Goal: Navigation & Orientation: Find specific page/section

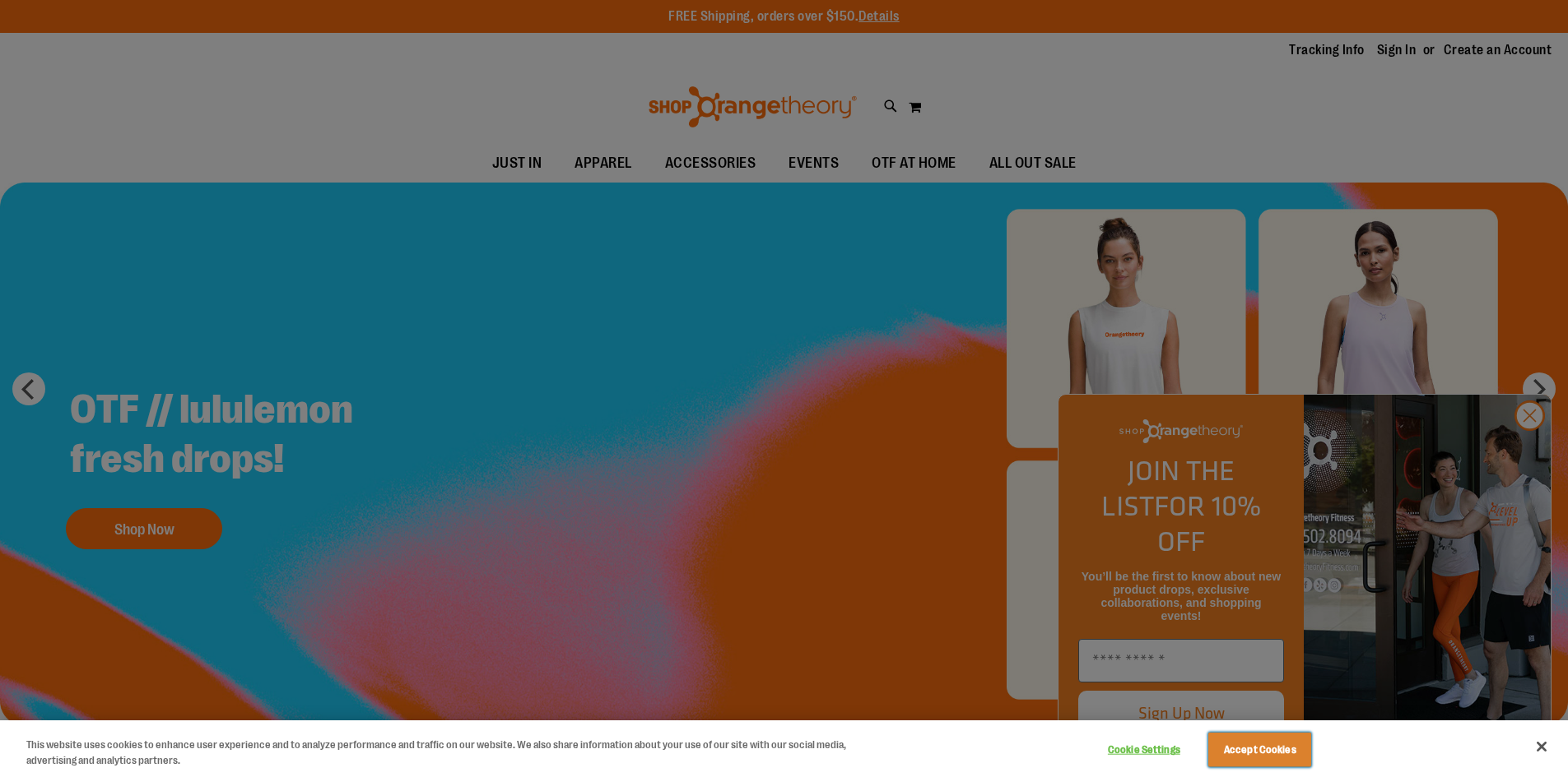
click at [1300, 753] on button "Accept Cookies" at bounding box center [1259, 750] width 103 height 35
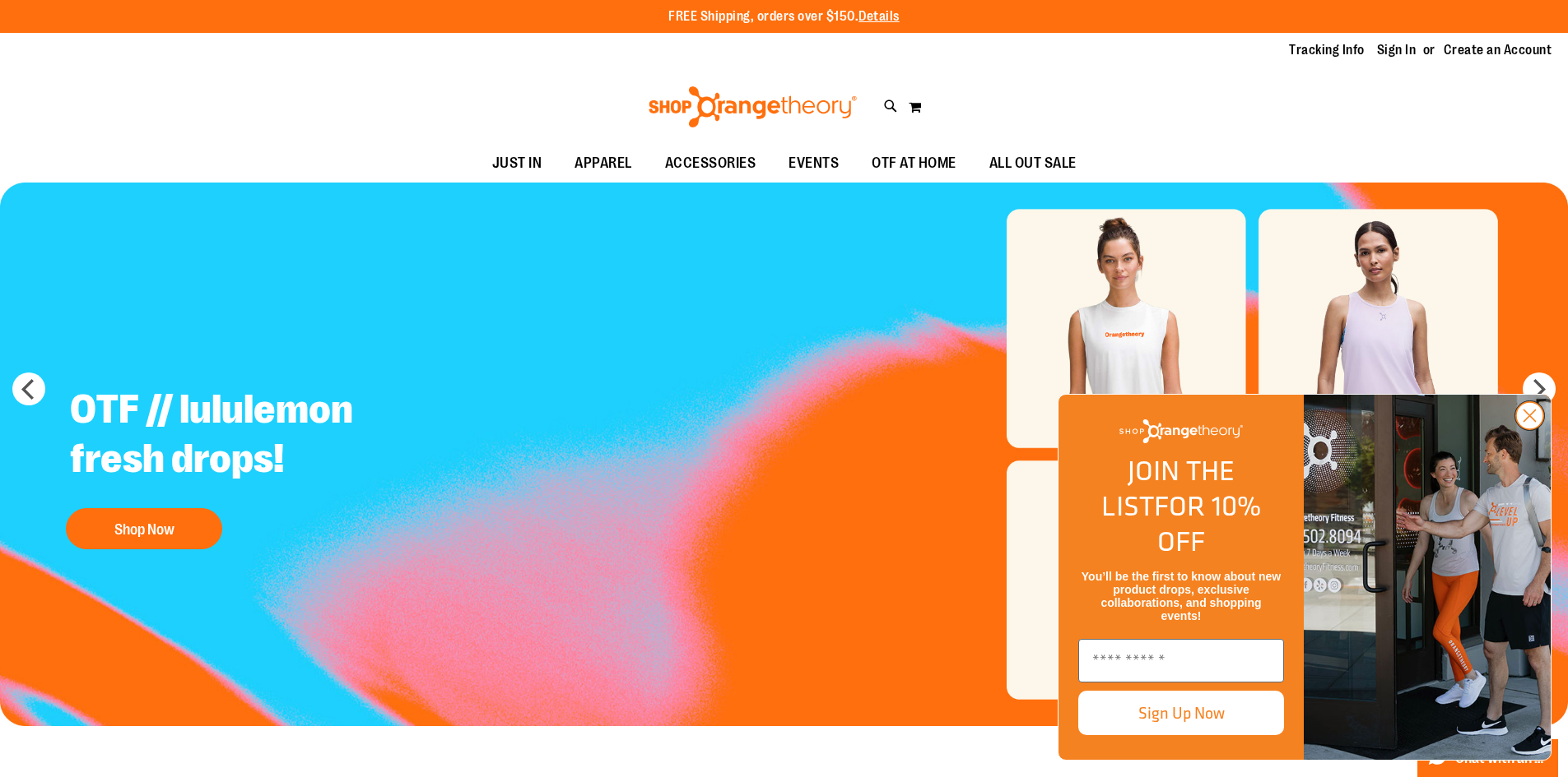
click at [1538, 429] on circle "Close dialog" at bounding box center [1529, 416] width 27 height 27
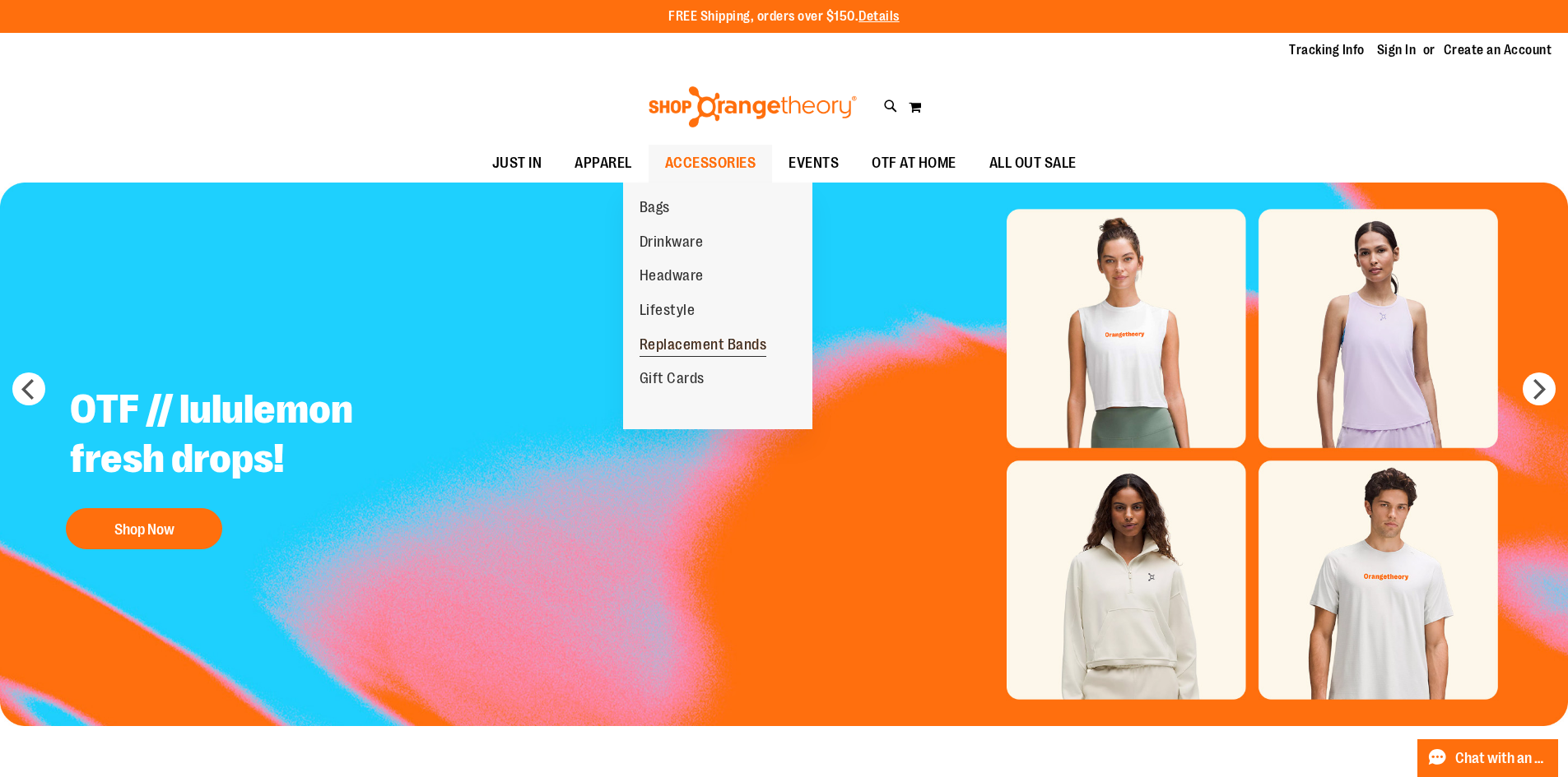
click at [687, 345] on span "Replacement Bands" at bounding box center [703, 347] width 127 height 21
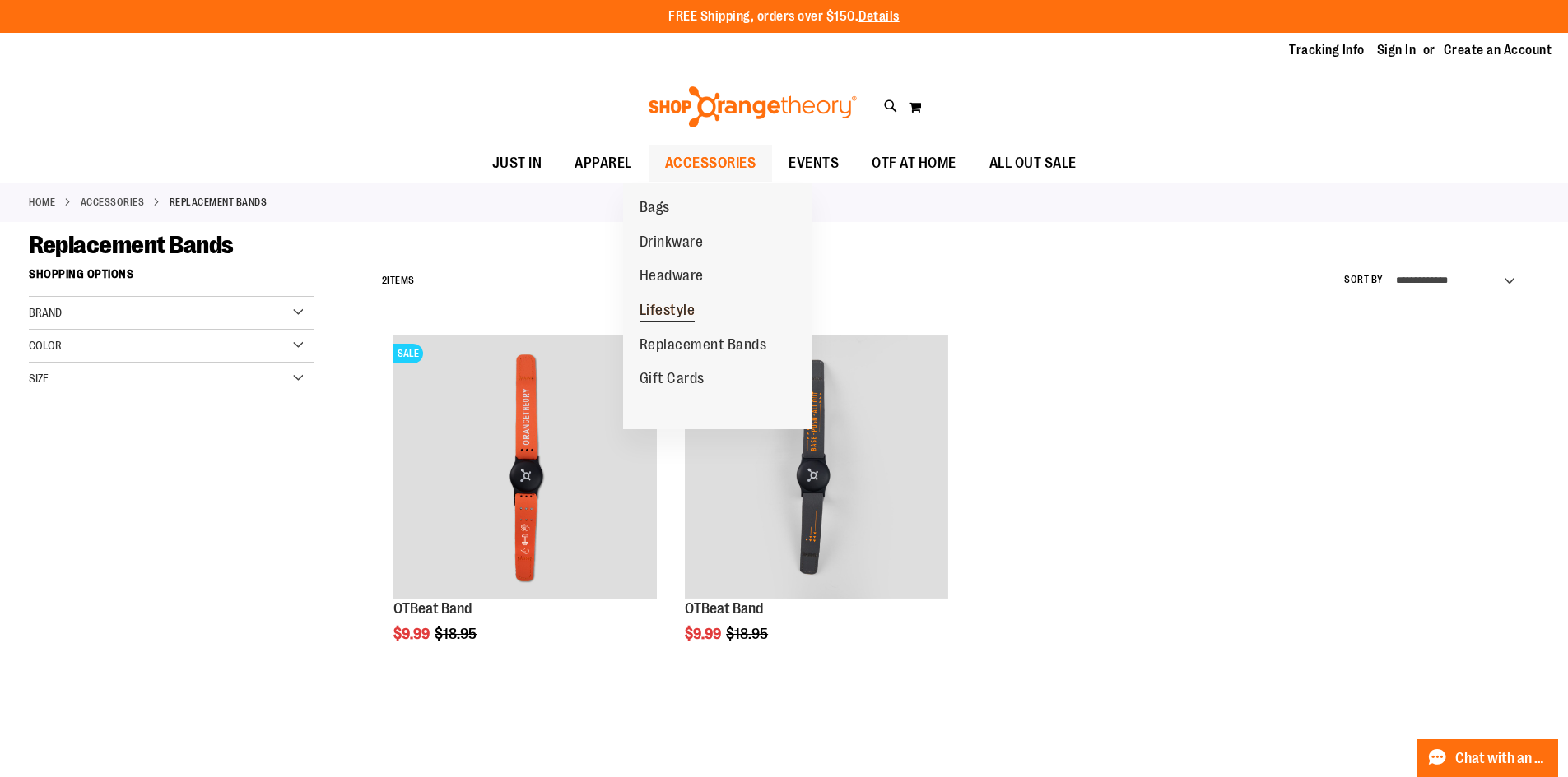
click at [667, 305] on span "Lifestyle" at bounding box center [668, 313] width 56 height 21
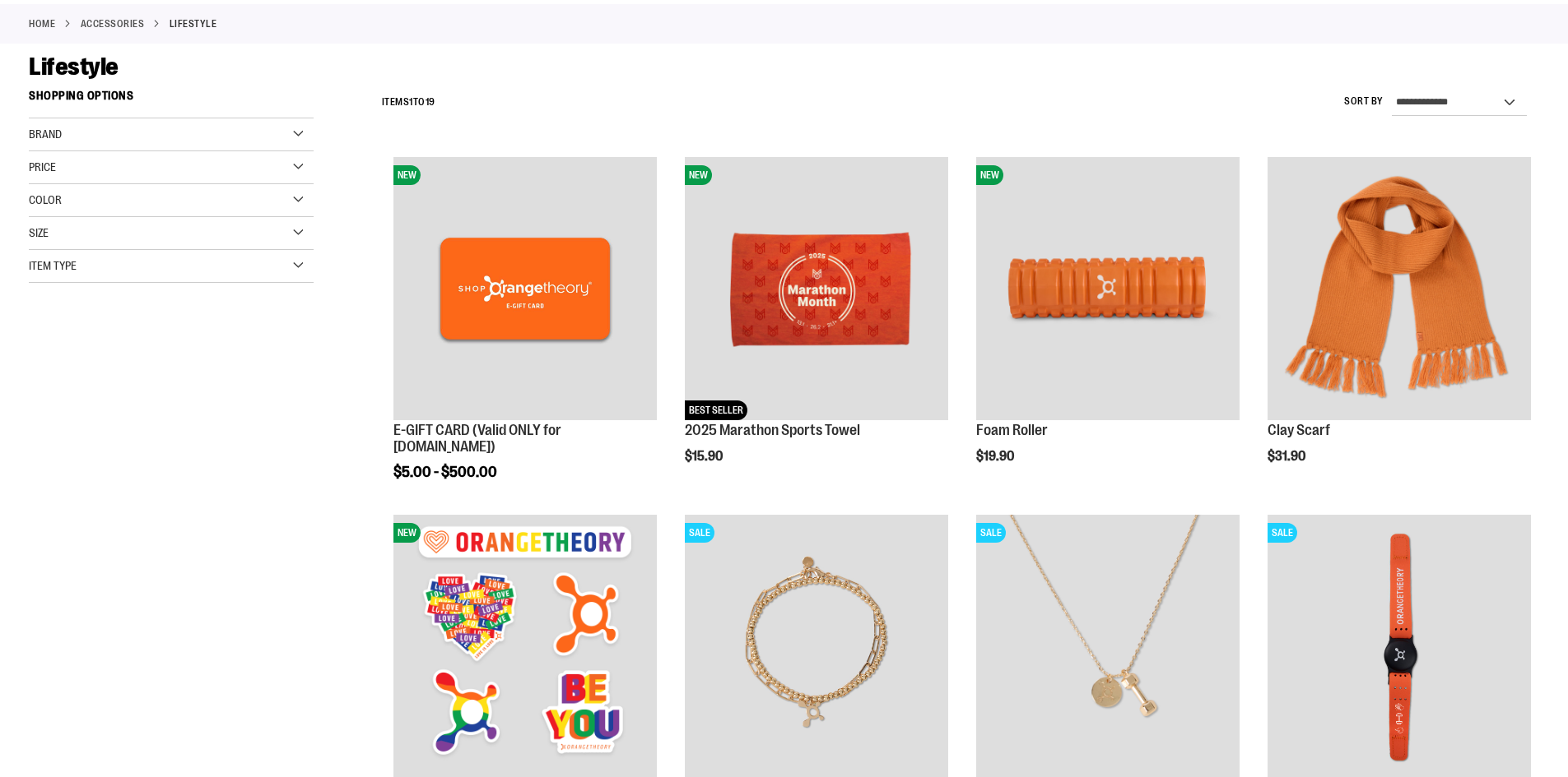
scroll to position [410, 0]
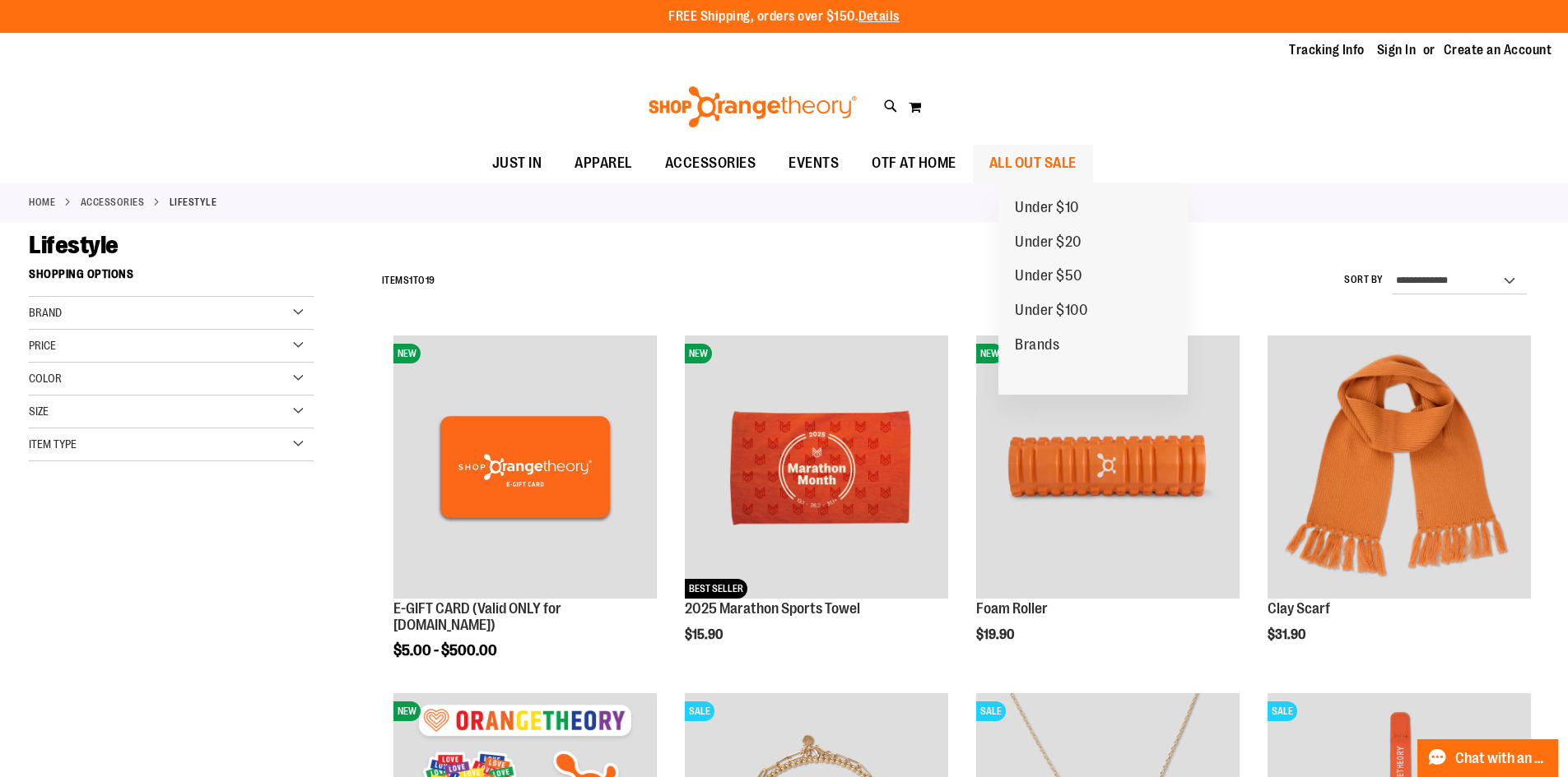
click at [1050, 161] on span "ALL OUT SALE" at bounding box center [1033, 163] width 87 height 37
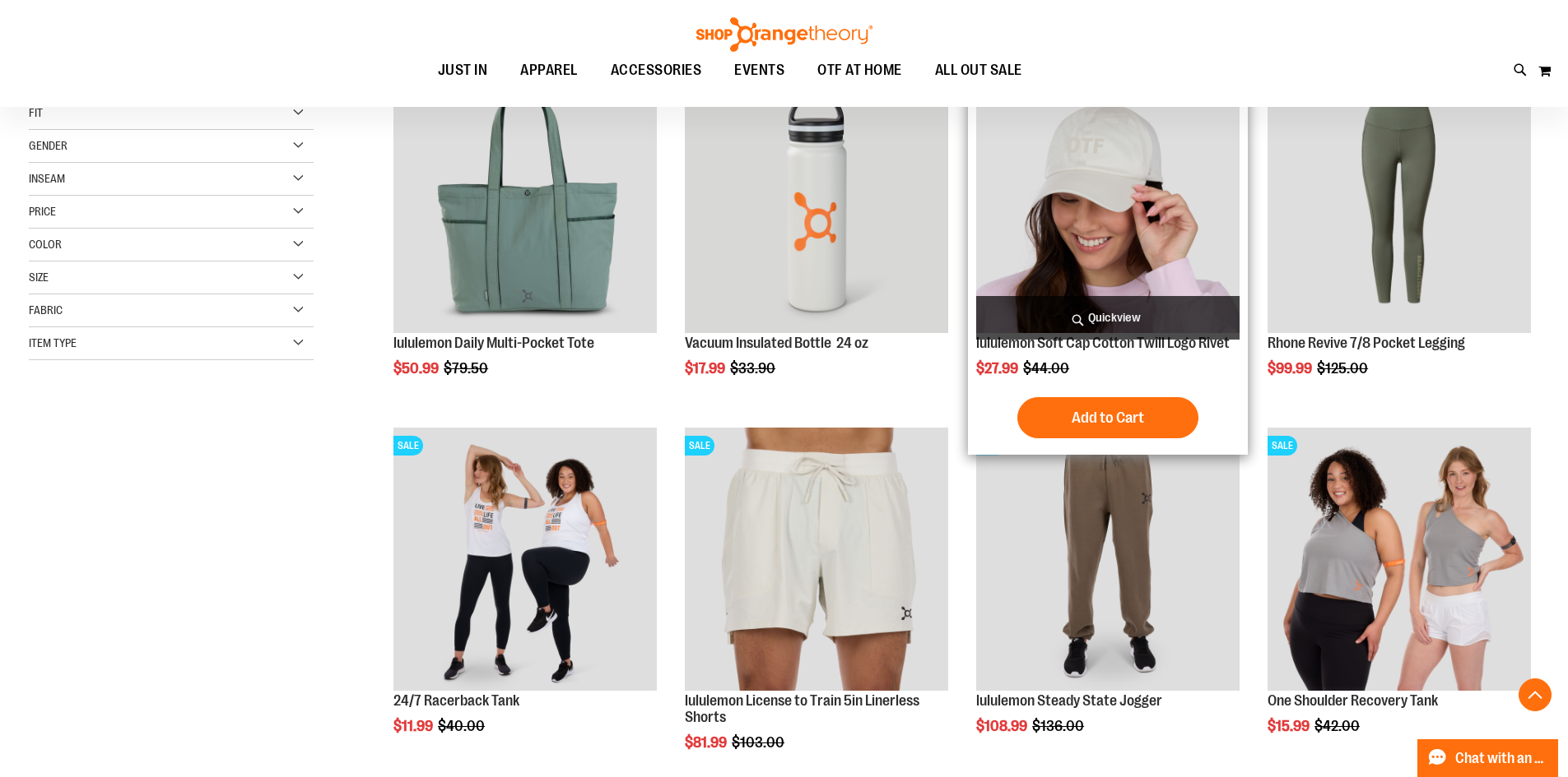
scroll to position [246, 0]
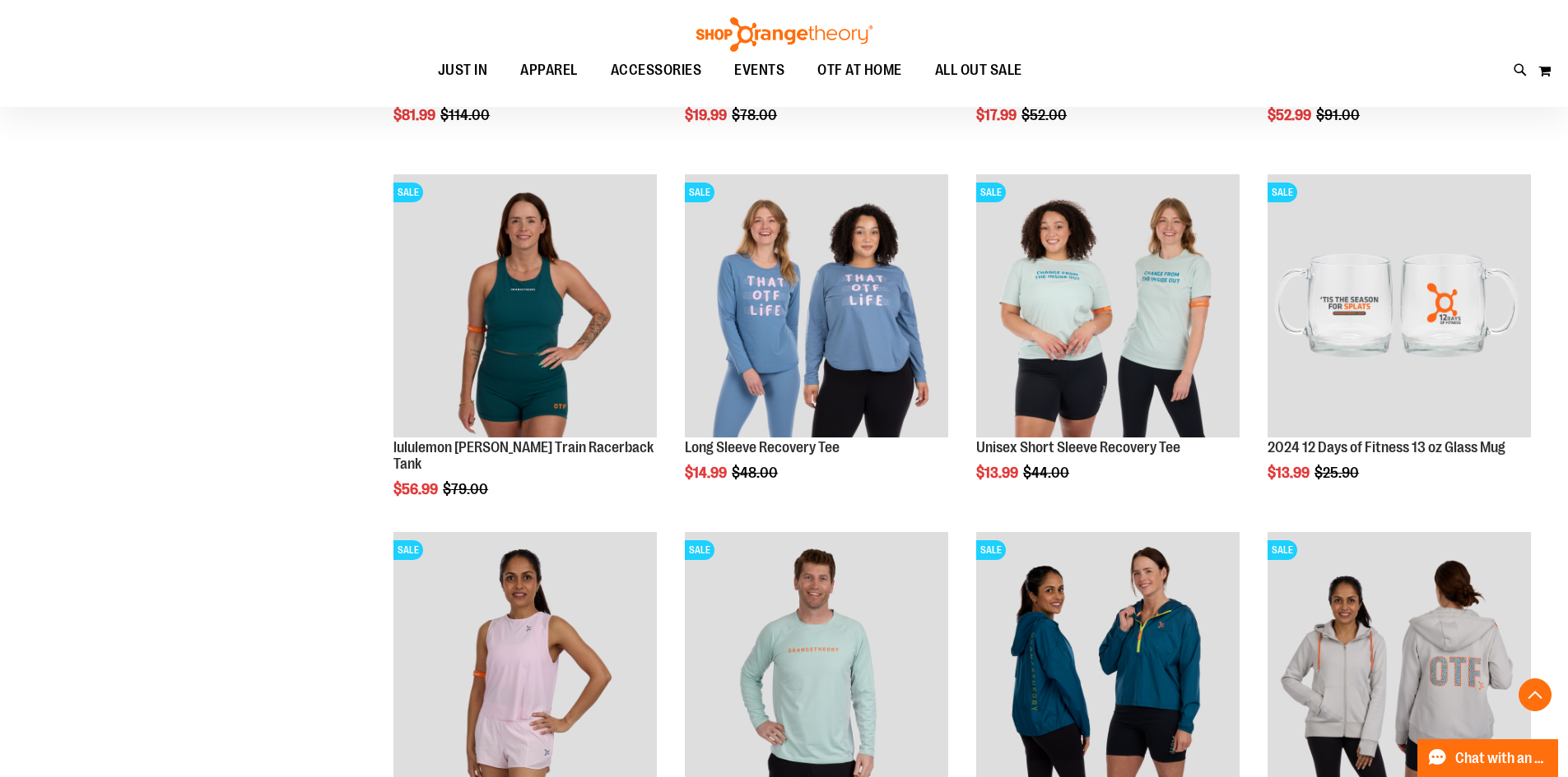
scroll to position [1808, 0]
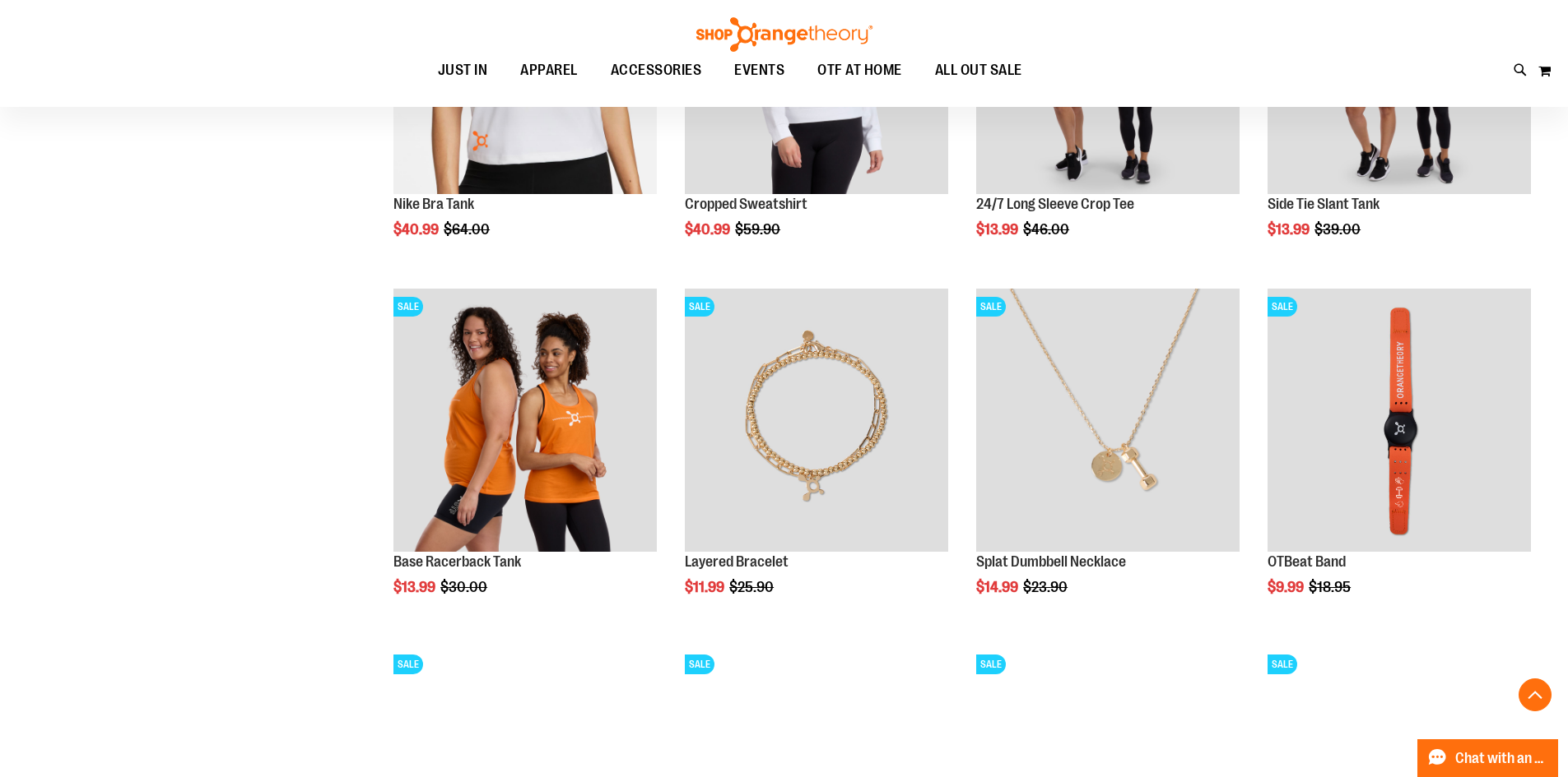
scroll to position [3043, 0]
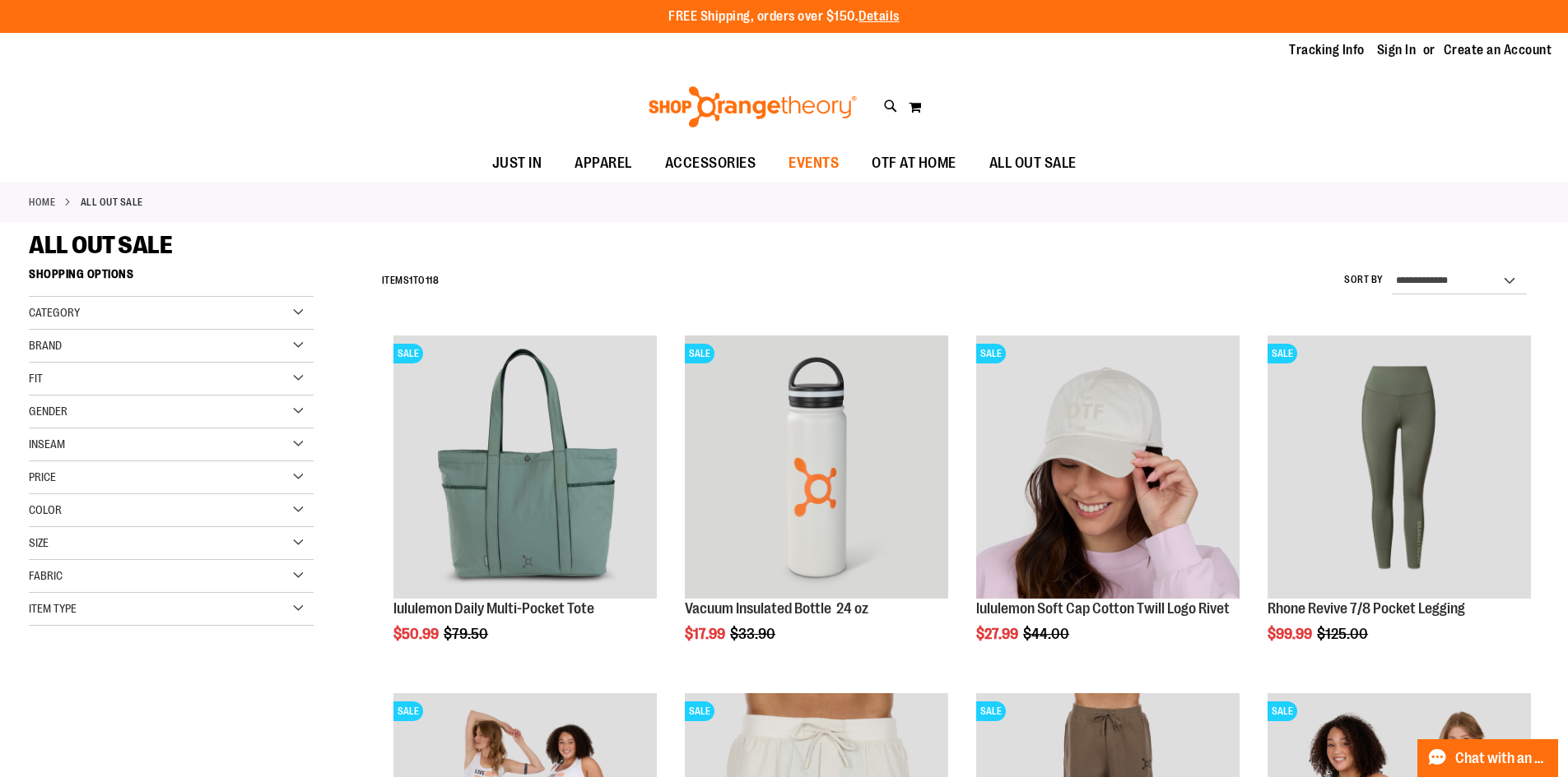
click at [816, 161] on span "EVENTS" at bounding box center [814, 163] width 51 height 37
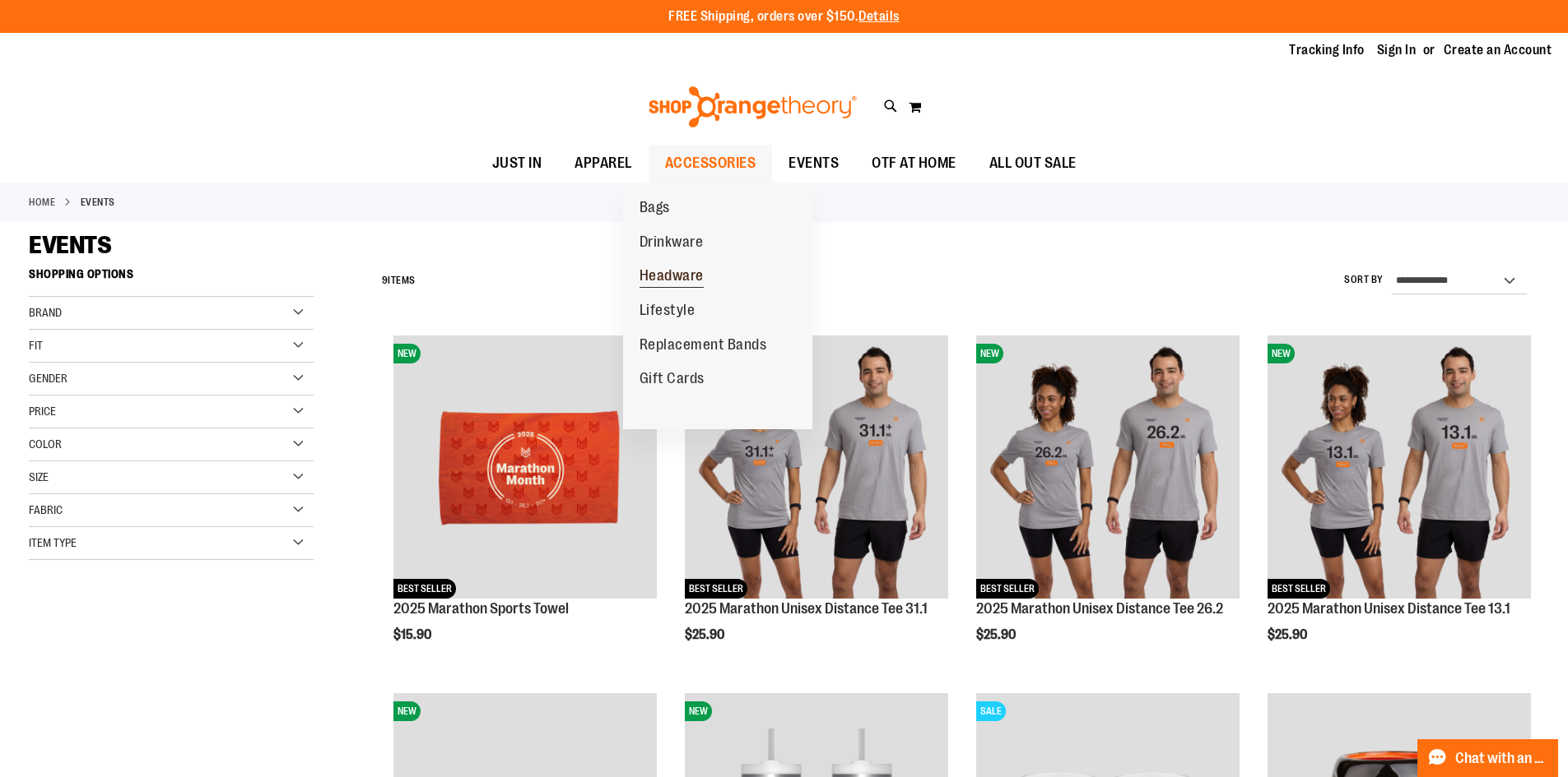
click at [647, 277] on span "Headware" at bounding box center [672, 278] width 64 height 21
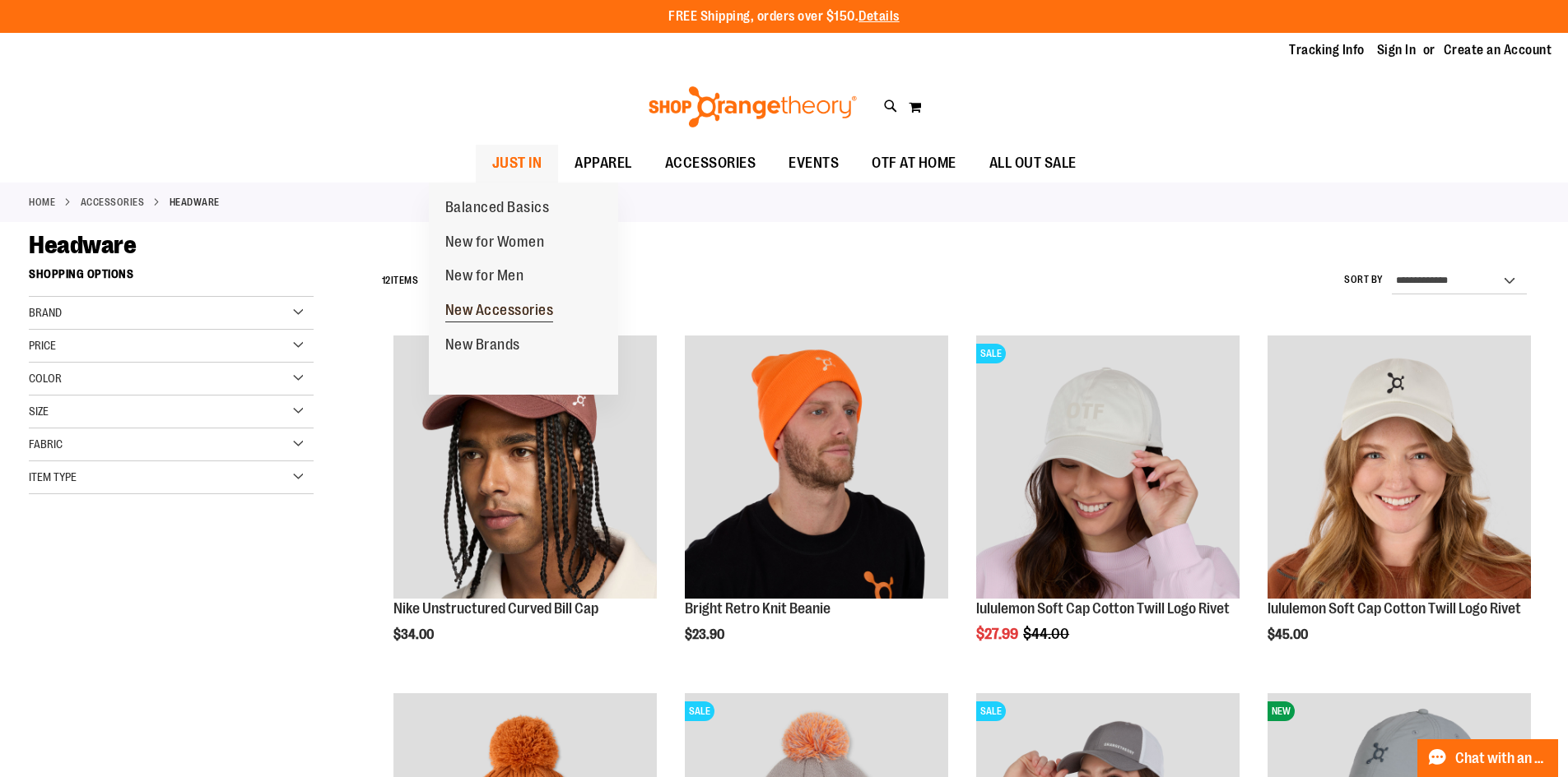
click at [482, 307] on span "New Accessories" at bounding box center [499, 313] width 109 height 21
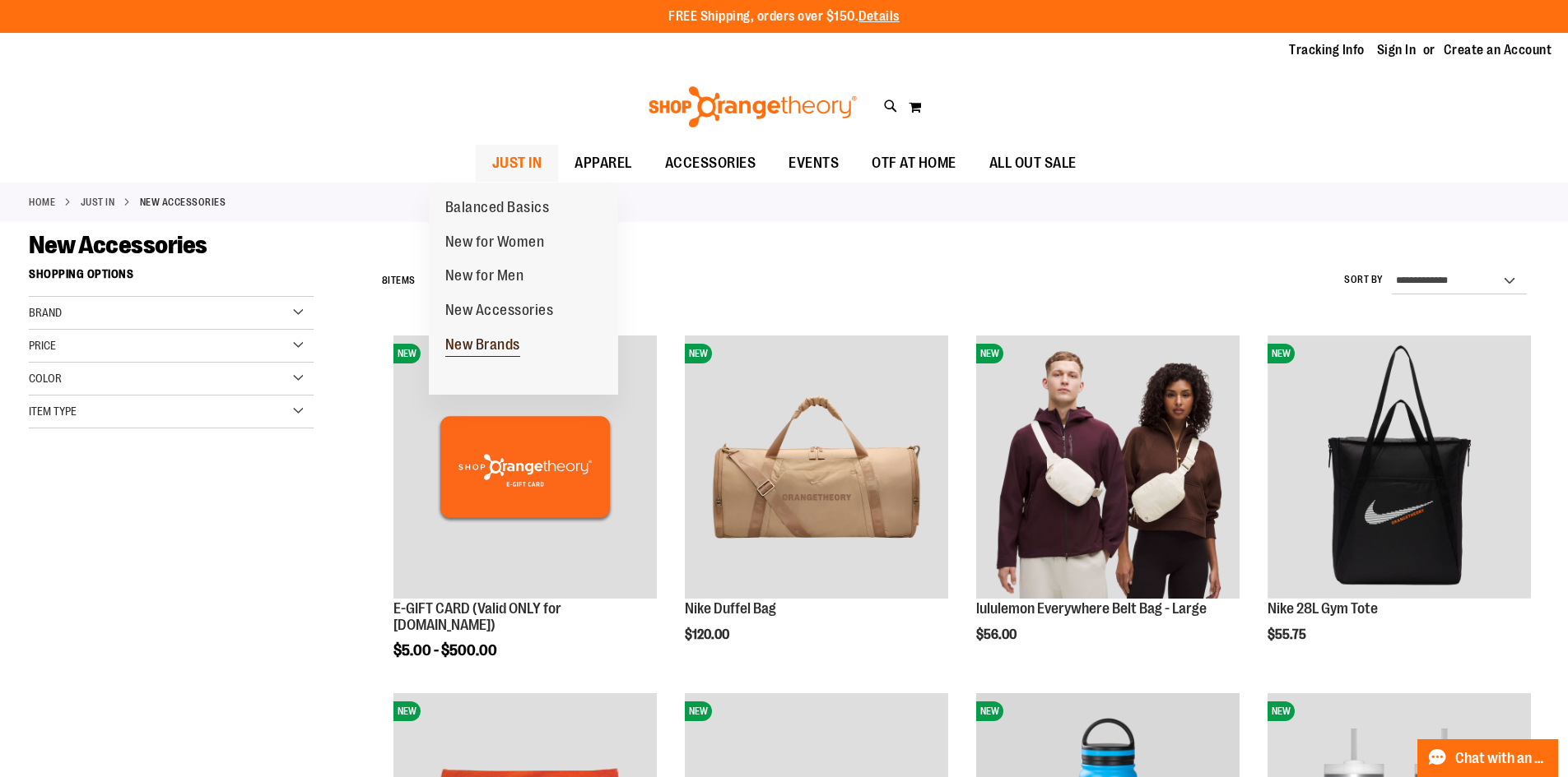
click at [464, 341] on span "New Brands" at bounding box center [483, 347] width 75 height 21
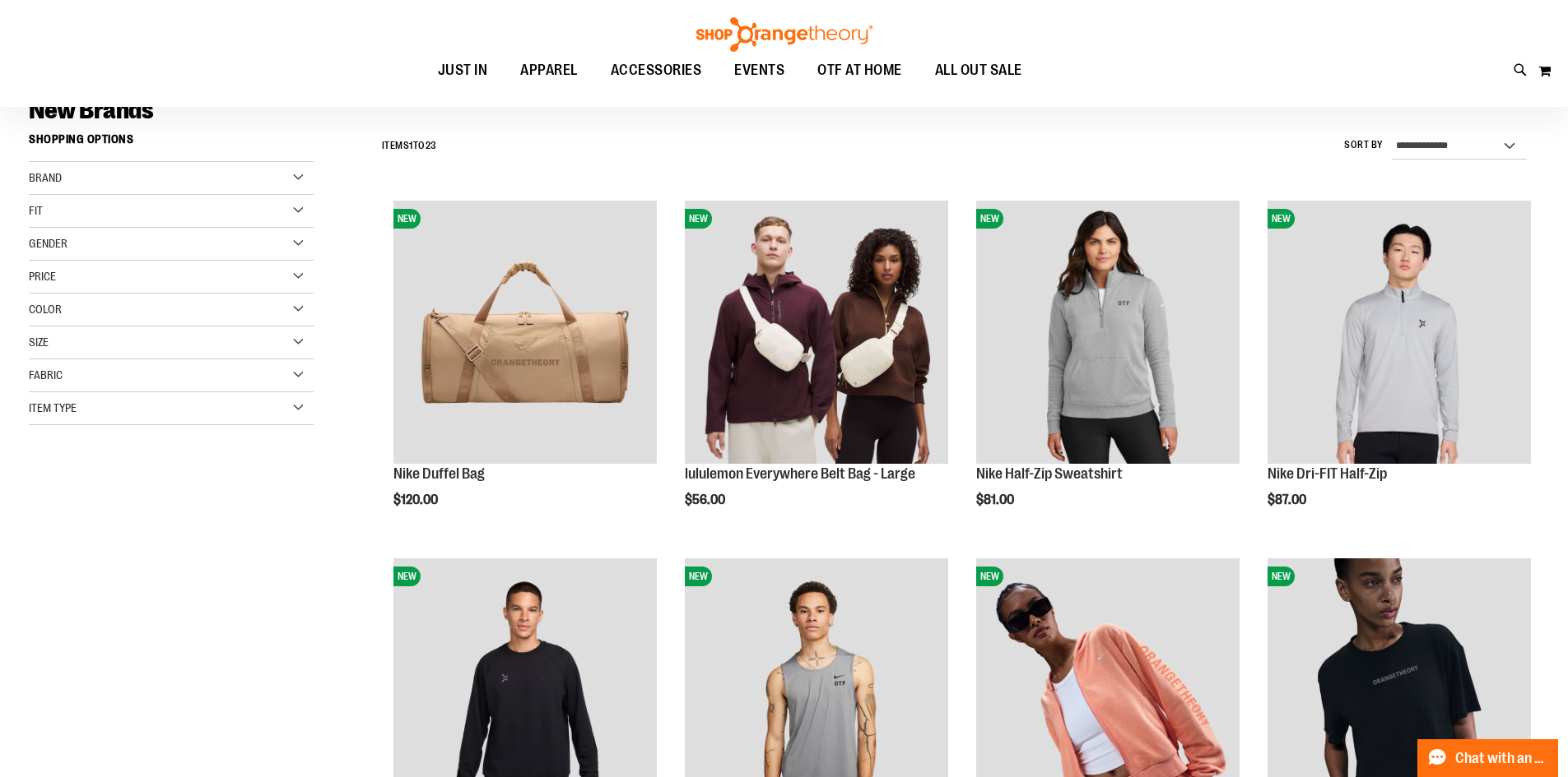
scroll to position [65, 0]
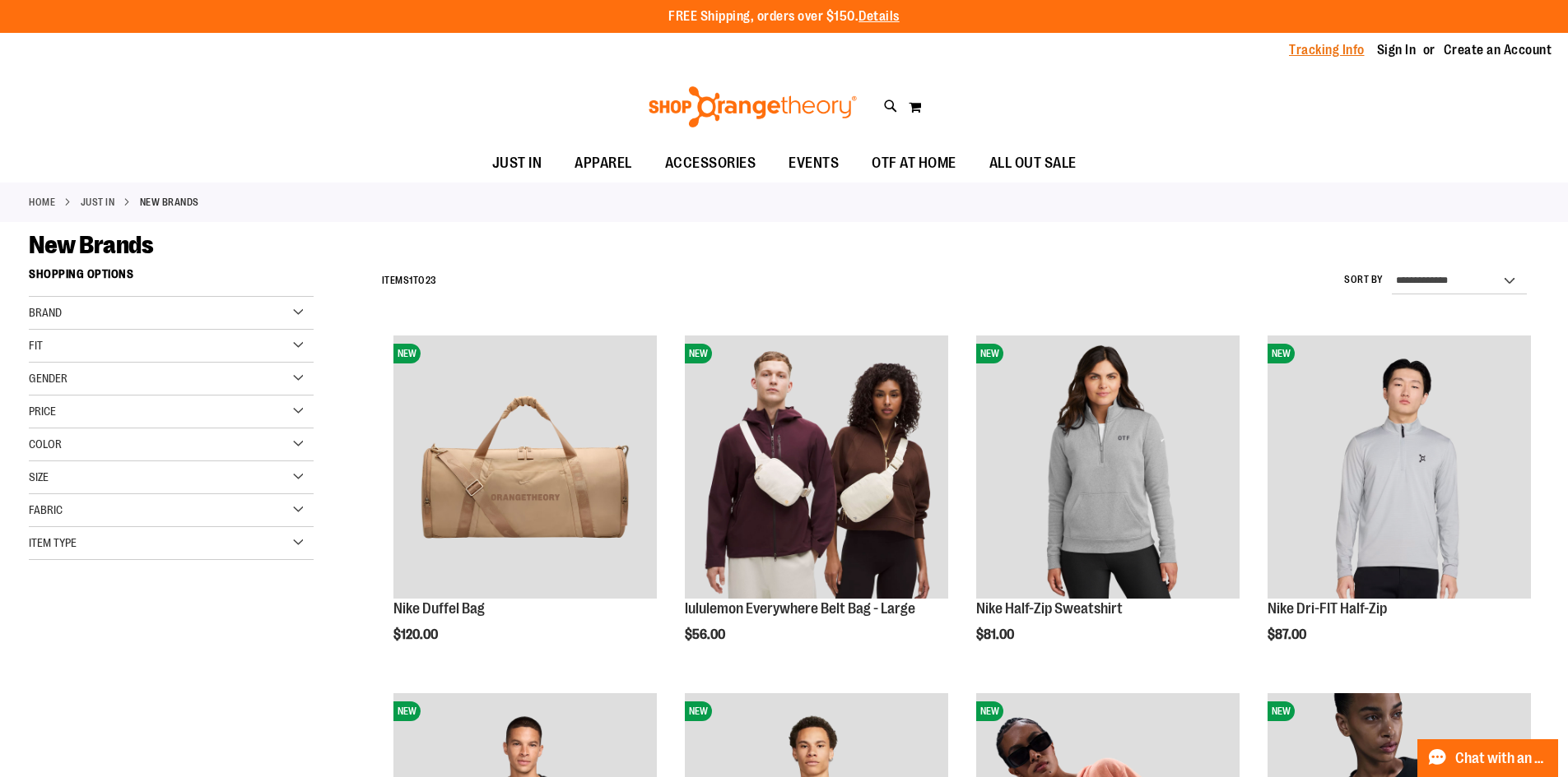
click at [1315, 44] on link "Tracking Info" at bounding box center [1327, 50] width 76 height 18
